Goal: Find specific page/section: Find specific page/section

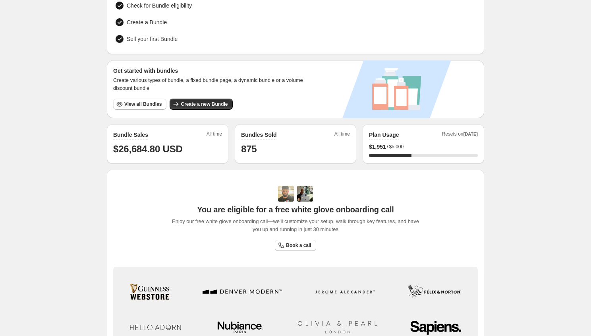
scroll to position [97, 0]
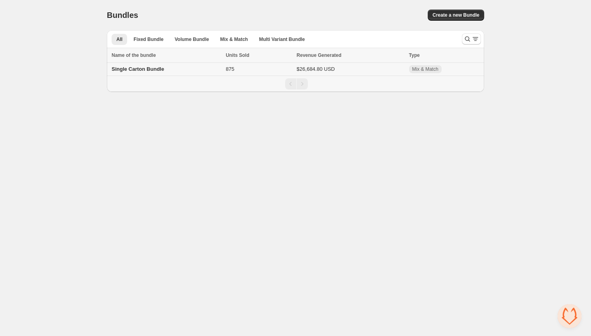
click at [123, 69] on span "Single Carton Bundle" at bounding box center [138, 69] width 52 height 6
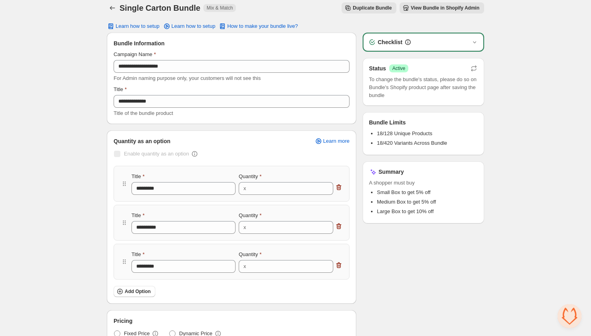
scroll to position [11, 0]
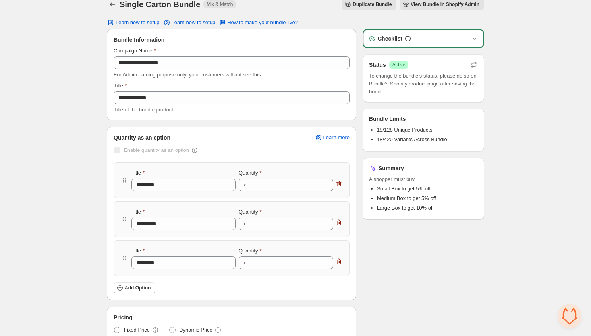
click at [429, 2] on span "View Bundle in Shopify Admin" at bounding box center [445, 4] width 69 height 6
